Goal: Check status: Check status

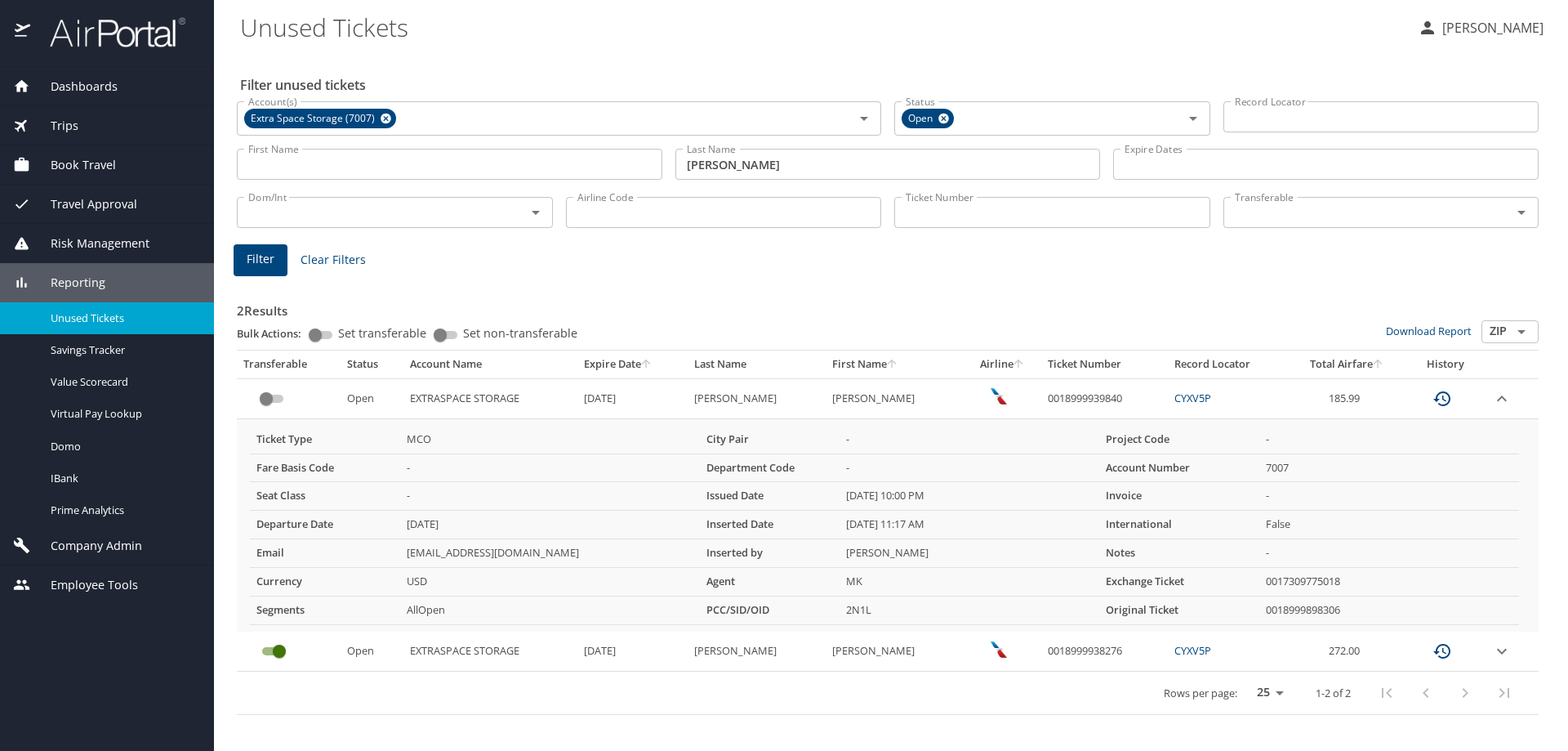
click at [89, 122] on div "Trips" at bounding box center [106, 125] width 187 height 18
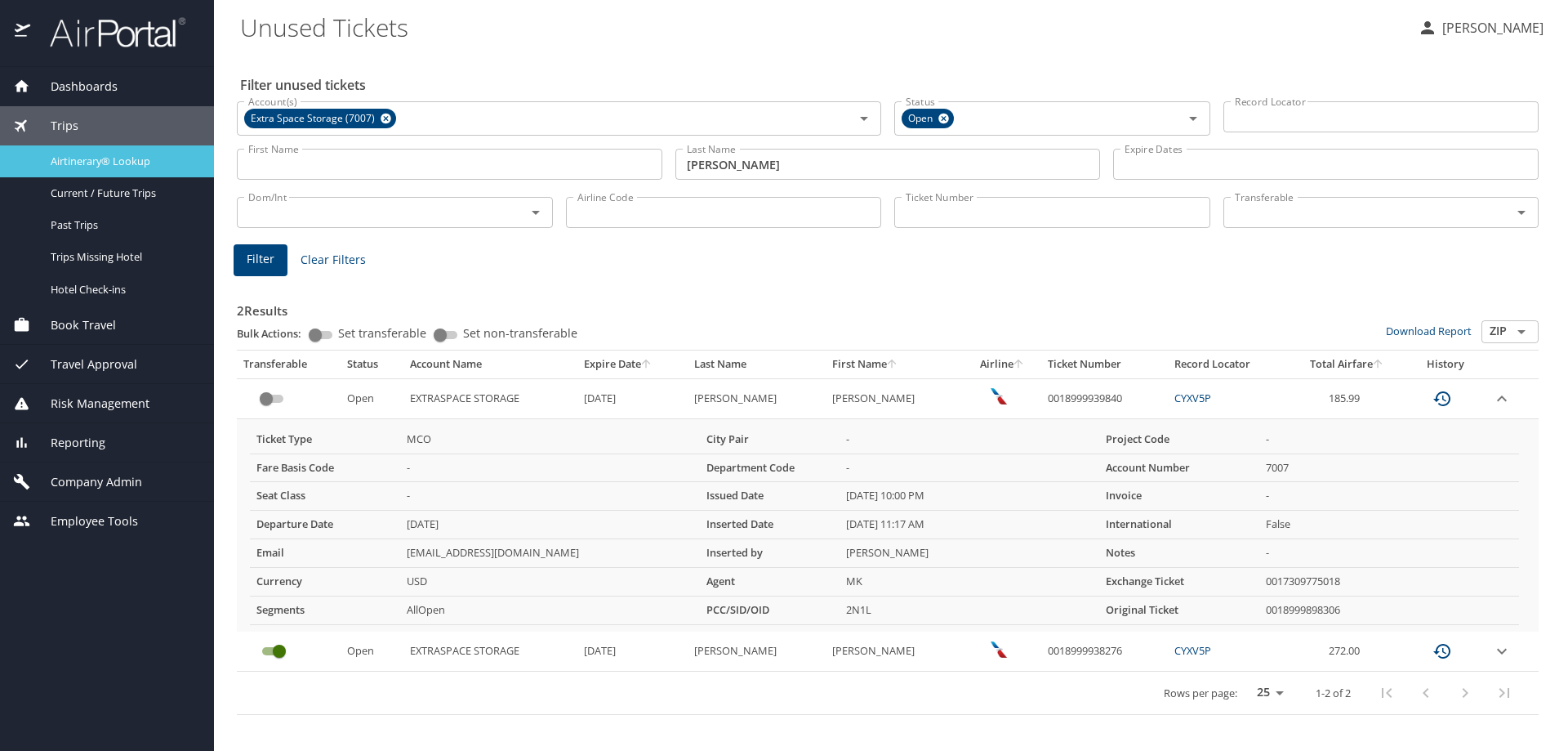
click at [98, 169] on span "Airtinerary® Lookup" at bounding box center [123, 162] width 143 height 16
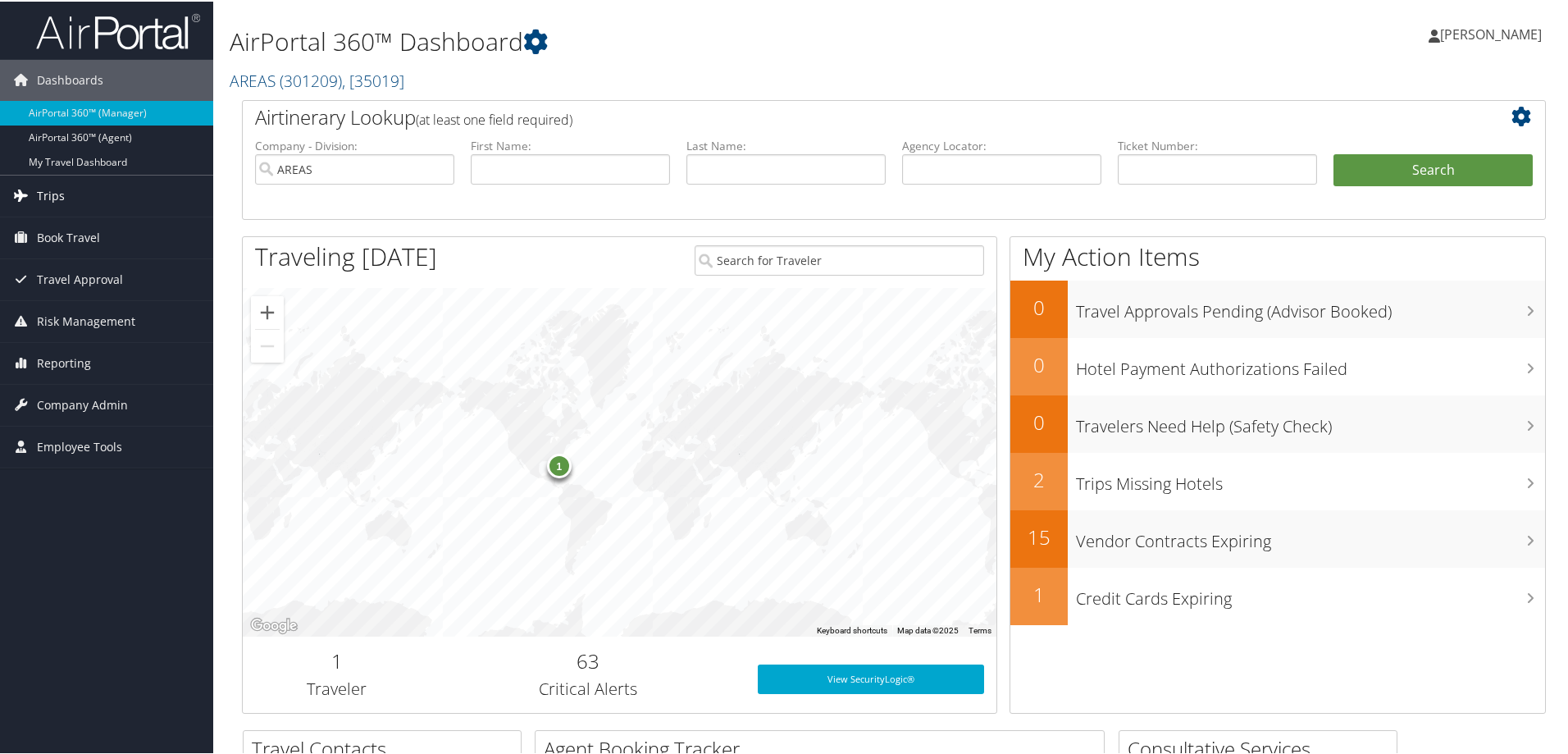
click at [63, 187] on link "Trips" at bounding box center [107, 193] width 213 height 41
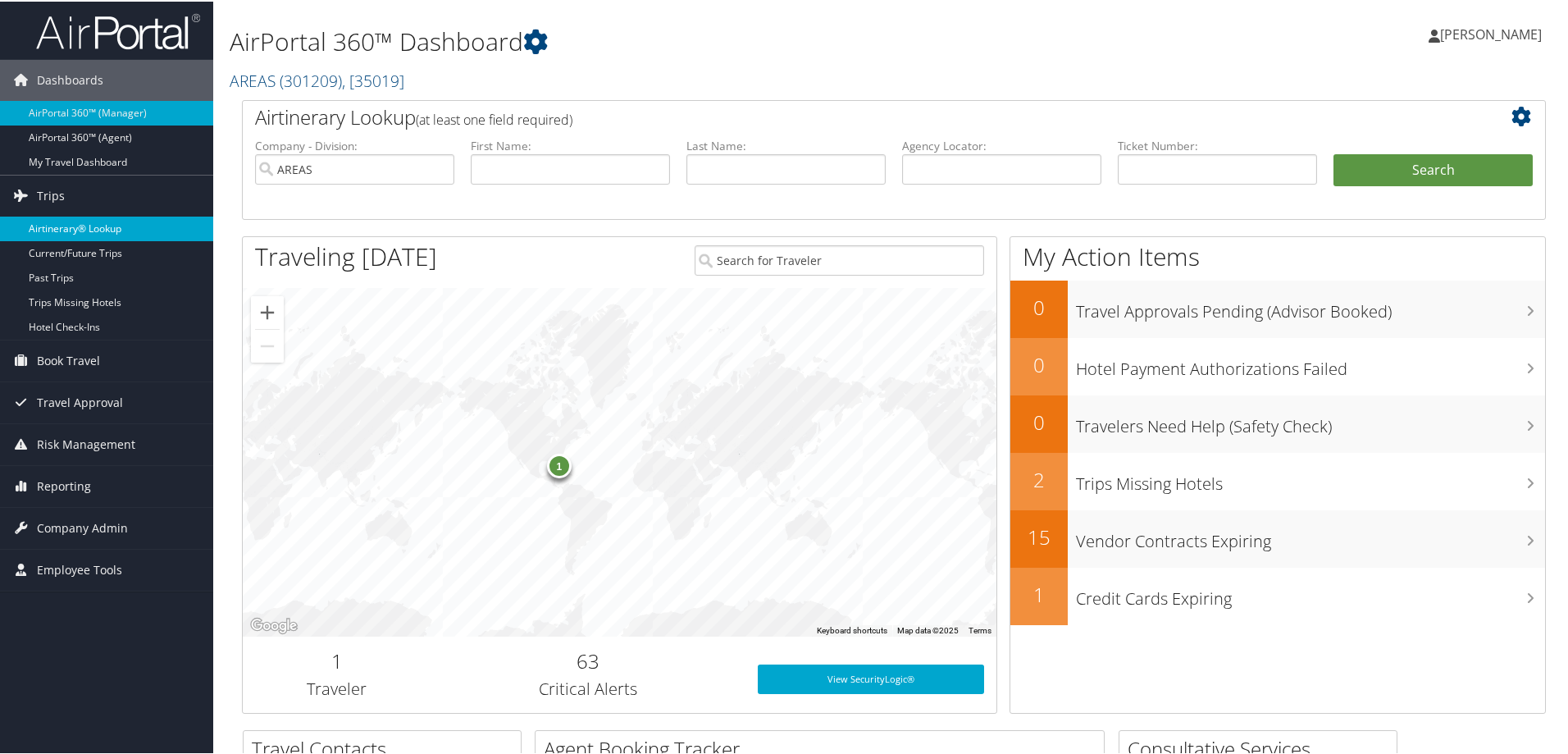
click at [76, 220] on link "Airtinerary® Lookup" at bounding box center [107, 227] width 213 height 24
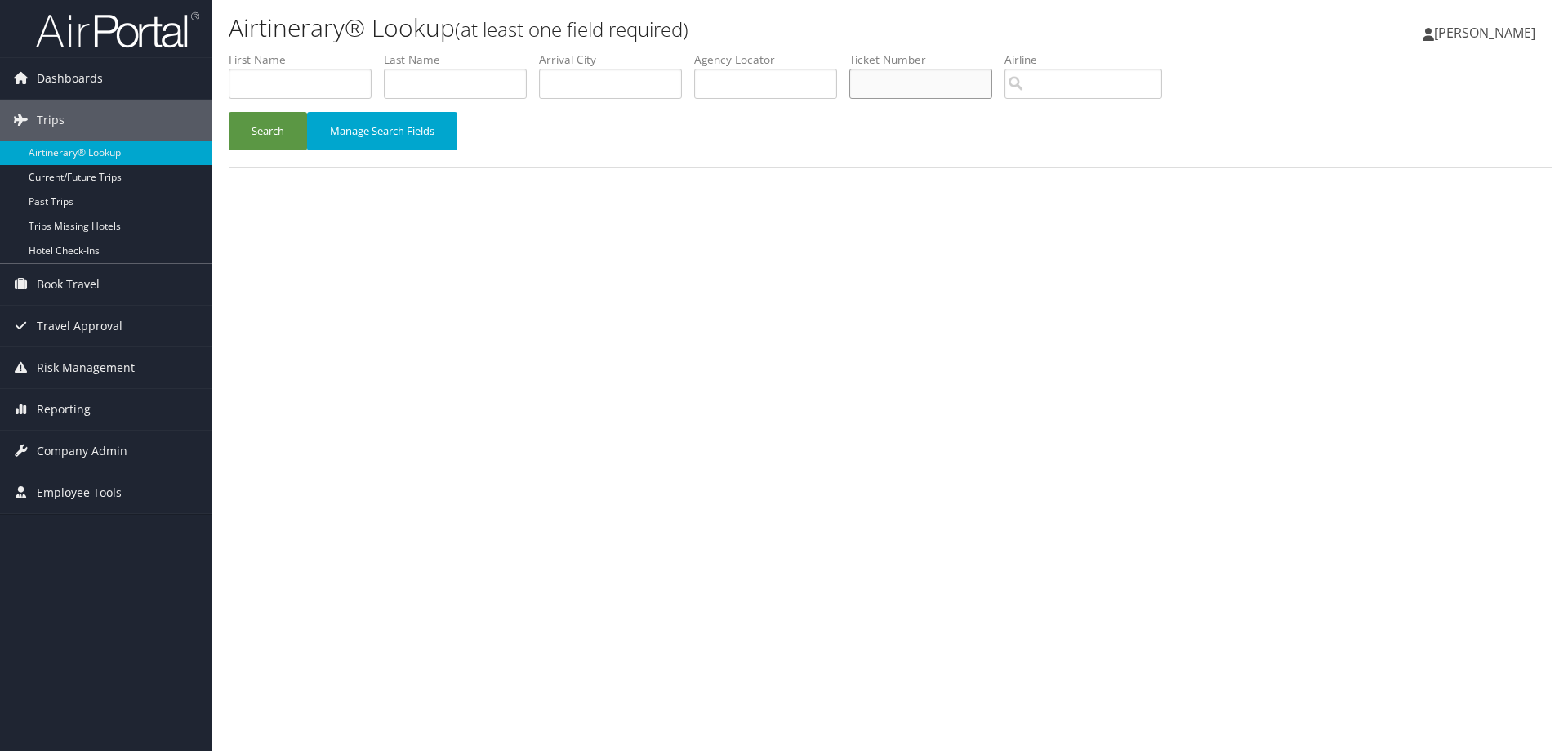
click at [923, 82] on input "text" at bounding box center [920, 83] width 143 height 30
type input "0068999946672"
click at [267, 128] on button "Search" at bounding box center [268, 130] width 79 height 38
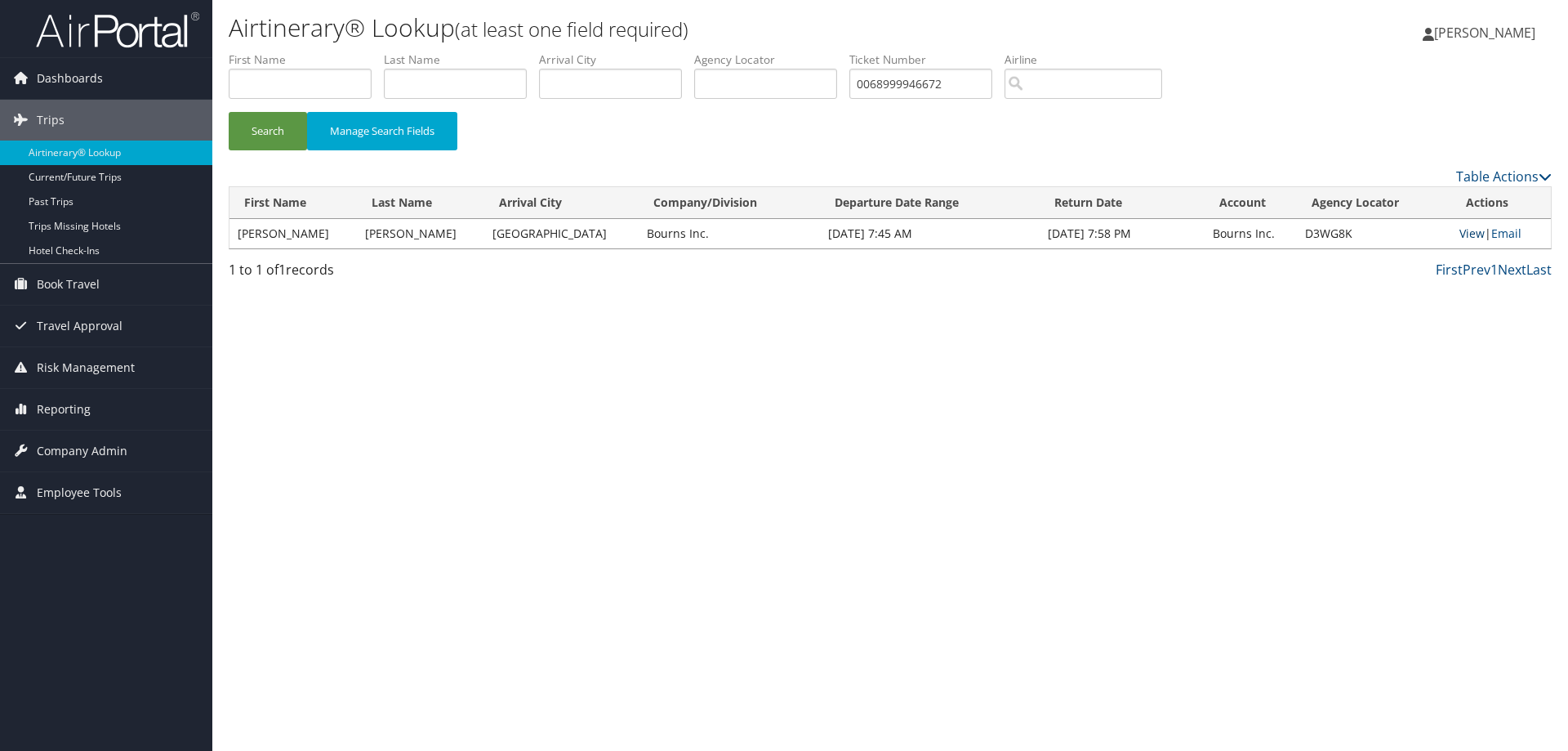
click at [1470, 227] on link "View" at bounding box center [1471, 233] width 25 height 16
click at [1468, 234] on link "View" at bounding box center [1471, 233] width 25 height 16
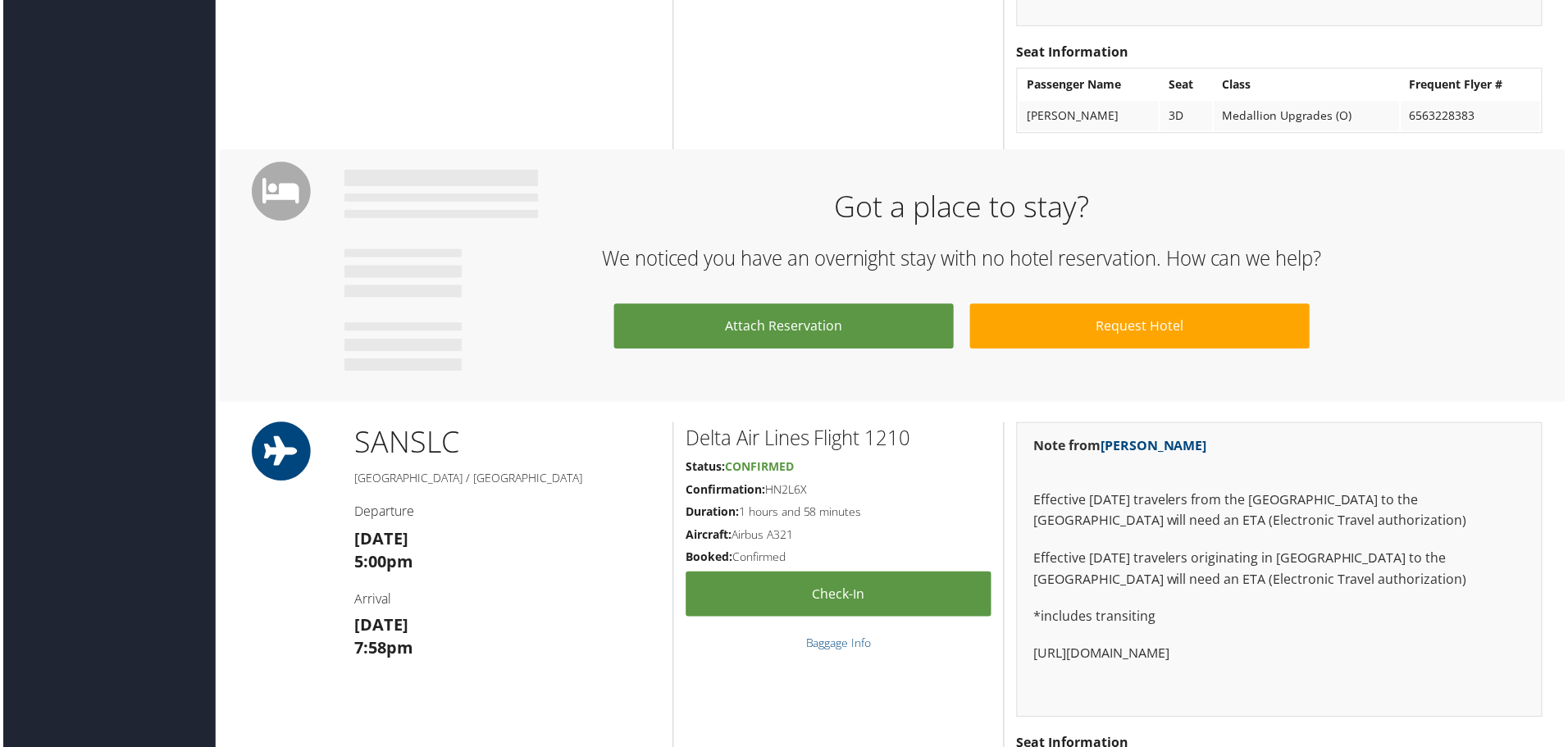
scroll to position [1681, 0]
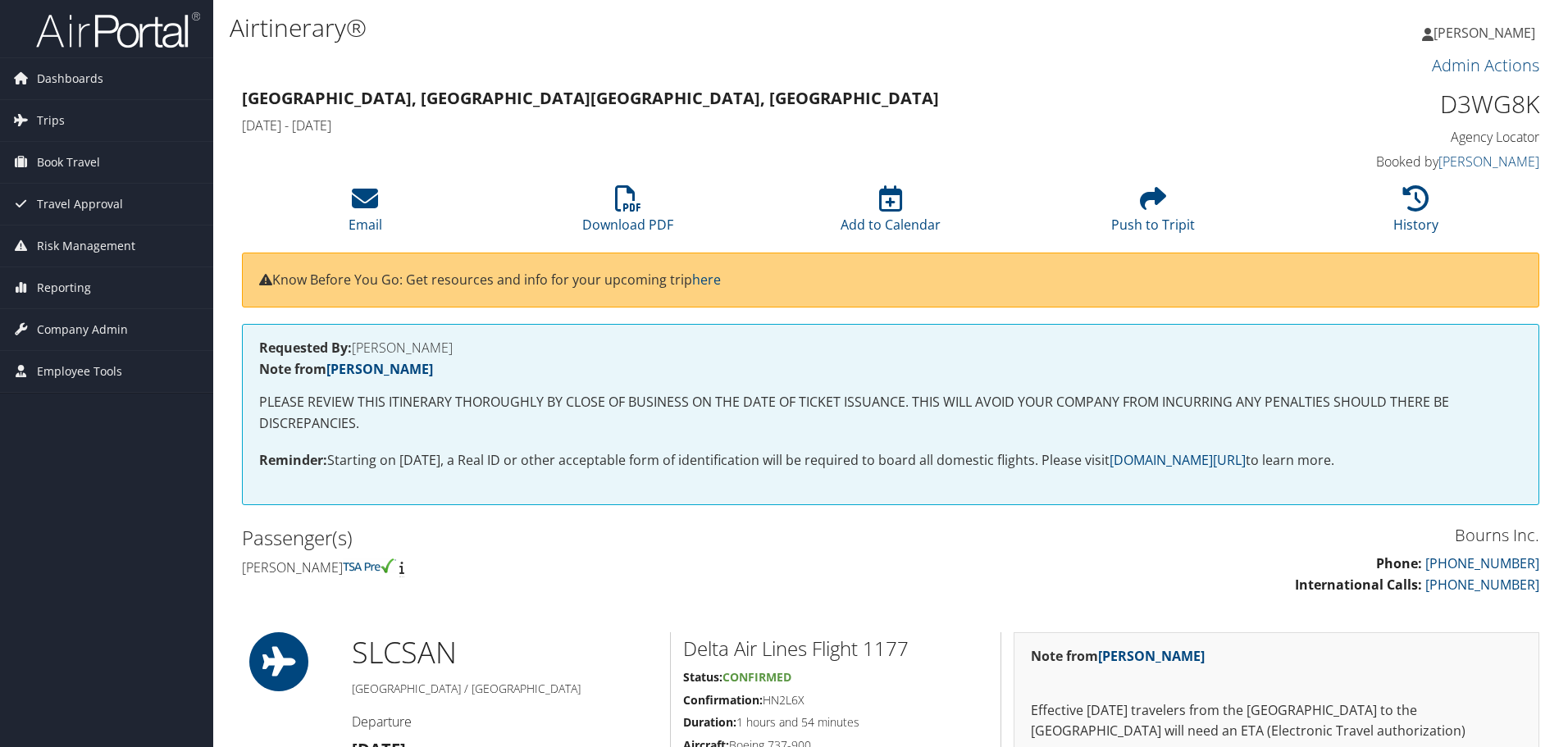
scroll to position [1648, 0]
